Goal: Transaction & Acquisition: Book appointment/travel/reservation

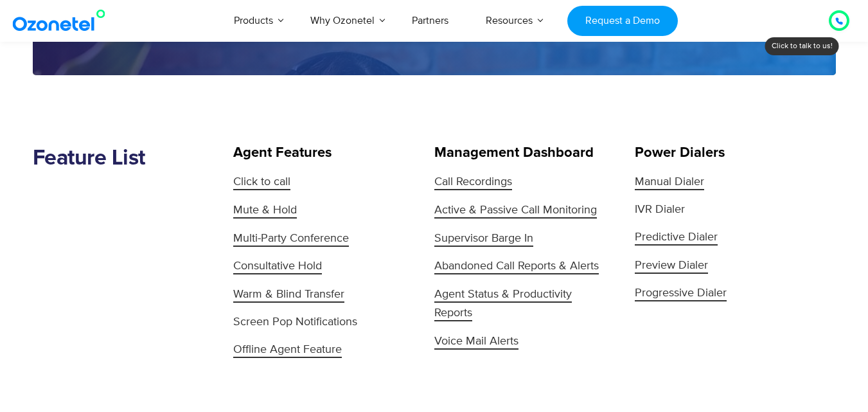
scroll to position [1253, 0]
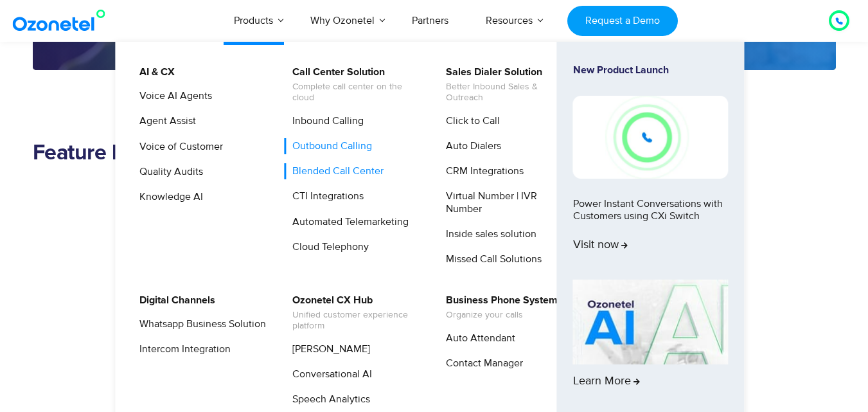
click at [343, 168] on link "Blended Call Center" at bounding box center [335, 171] width 102 height 16
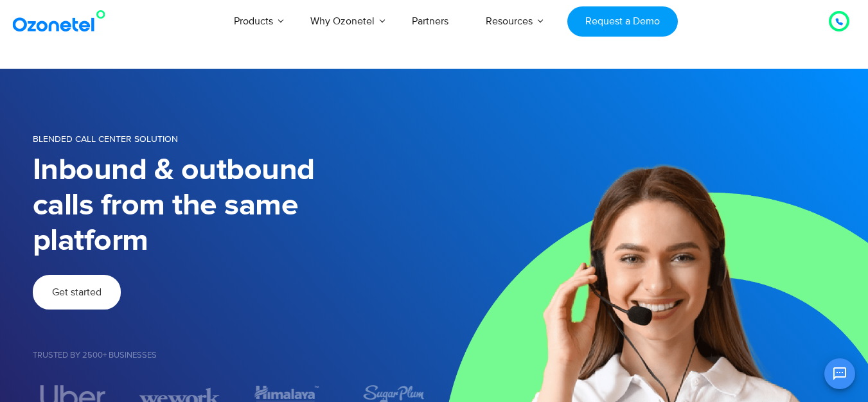
click at [82, 288] on span "Get started" at bounding box center [76, 292] width 49 height 10
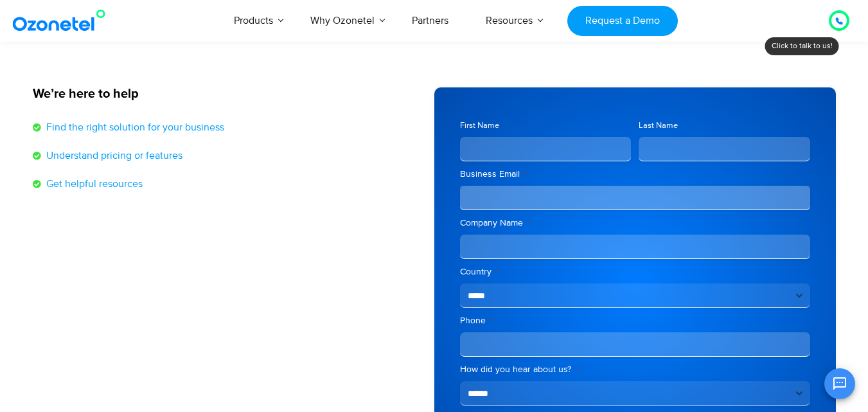
scroll to position [166, 0]
